Goal: Check status: Check status

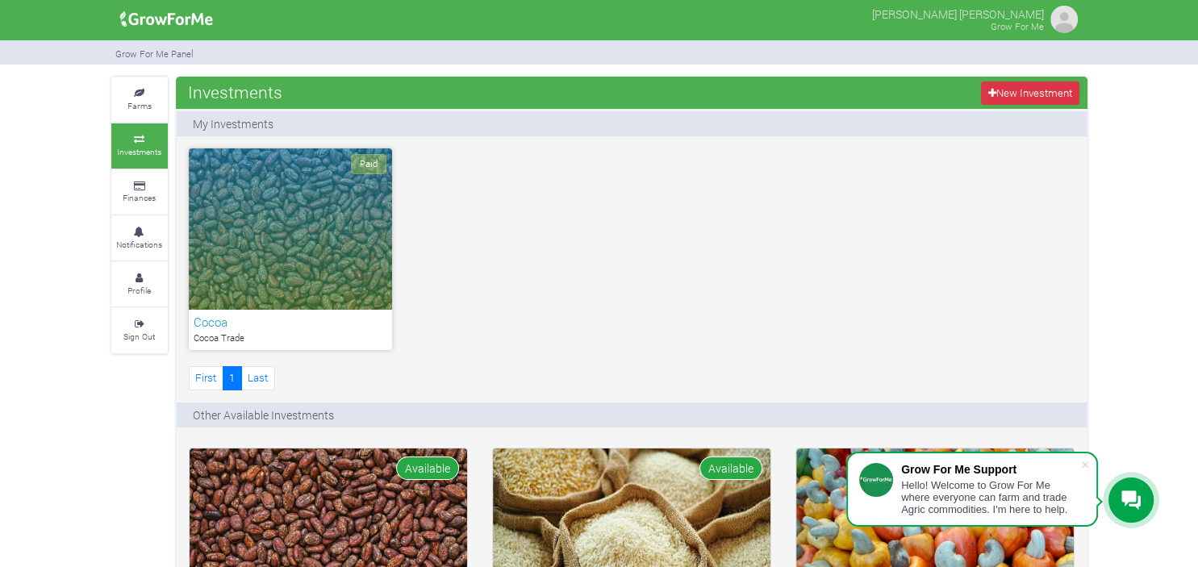
click at [285, 246] on div "Paid" at bounding box center [290, 228] width 203 height 161
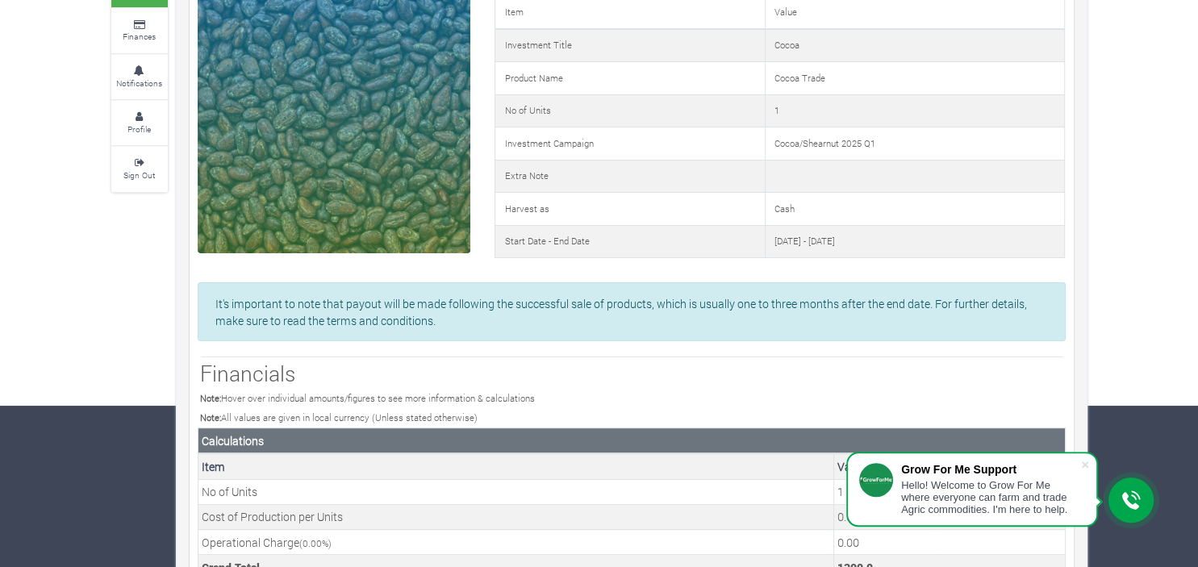
scroll to position [122, 0]
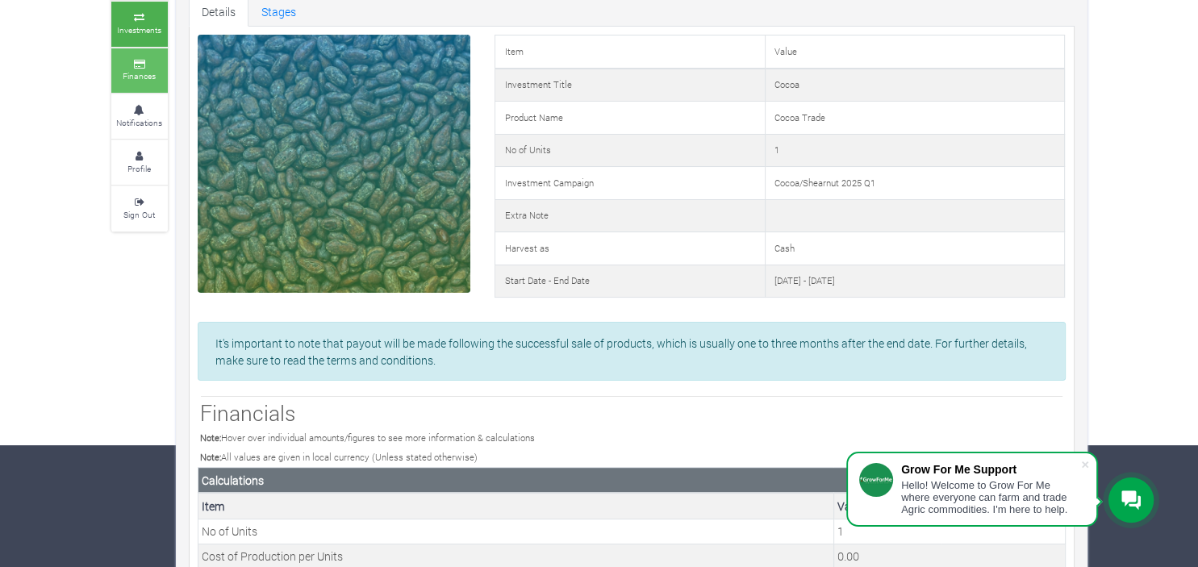
click at [144, 71] on small "Finances" at bounding box center [139, 75] width 33 height 11
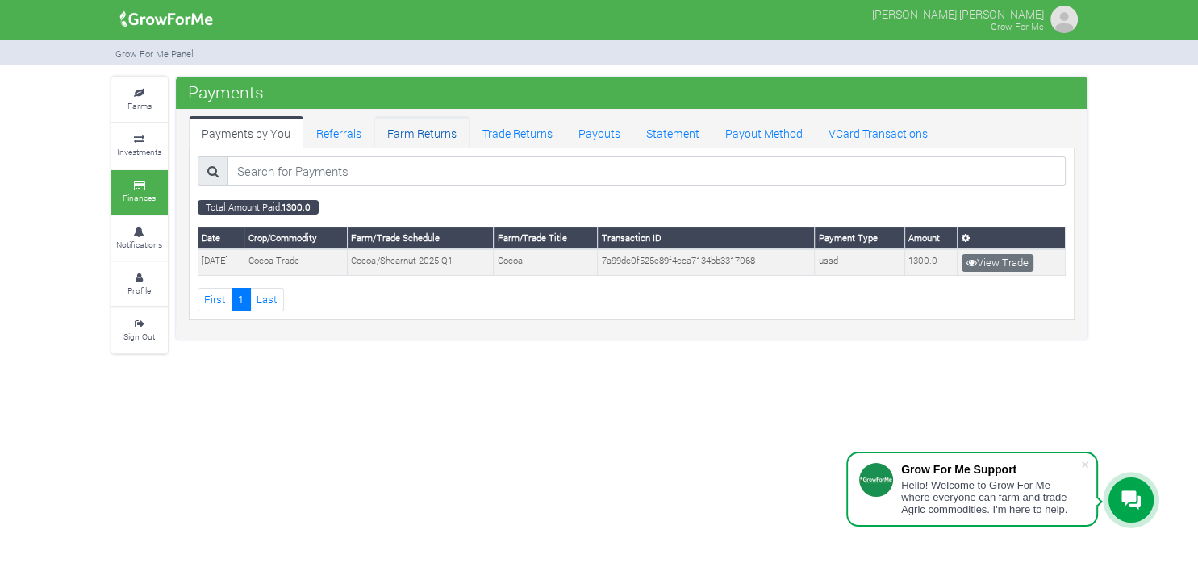
click at [402, 134] on link "Farm Returns" at bounding box center [421, 132] width 95 height 32
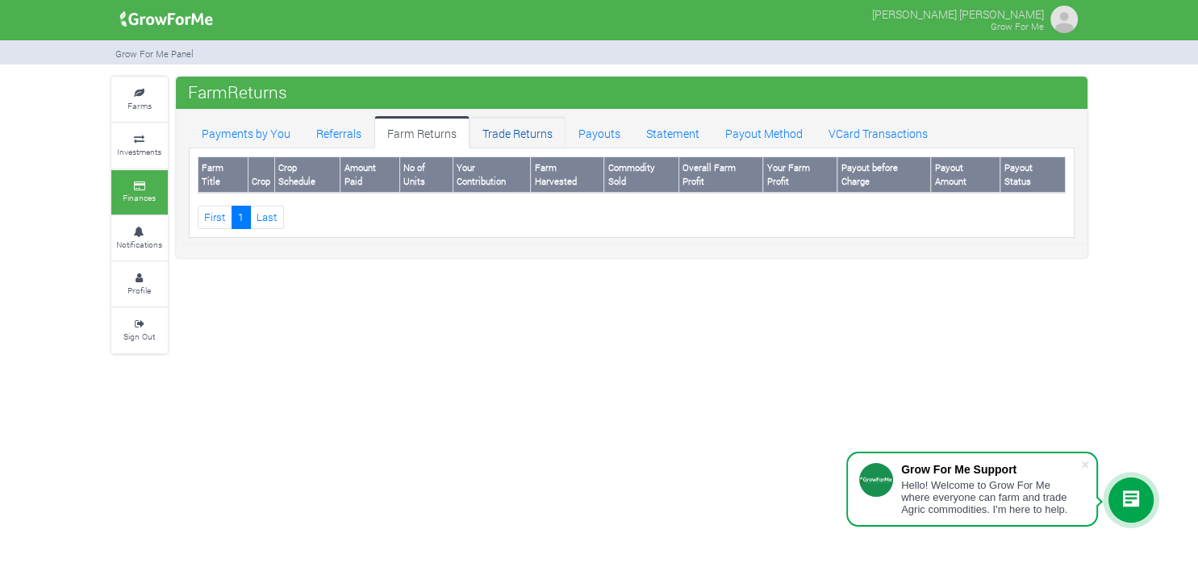
click at [533, 134] on link "Trade Returns" at bounding box center [518, 132] width 96 height 32
